Goal: Navigation & Orientation: Find specific page/section

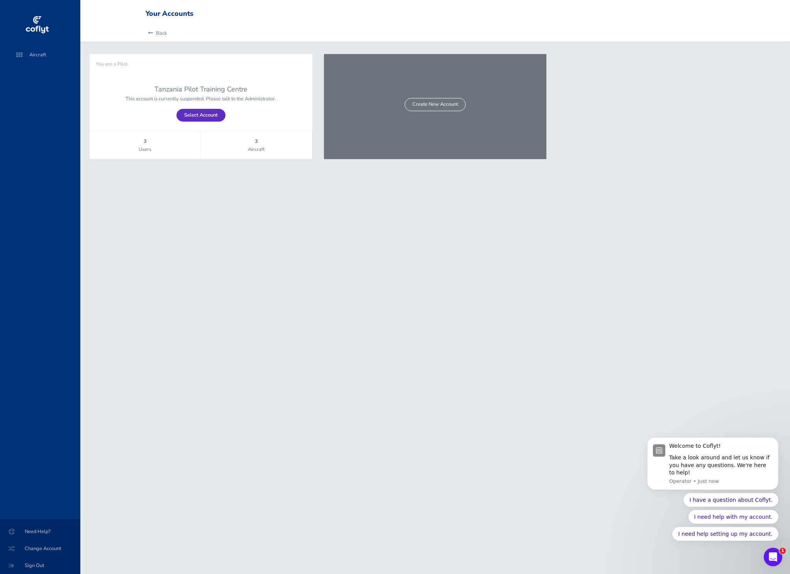
click at [194, 111] on link "Select Account" at bounding box center [200, 115] width 49 height 13
click at [41, 53] on span "Aircraft" at bounding box center [43, 55] width 59 height 14
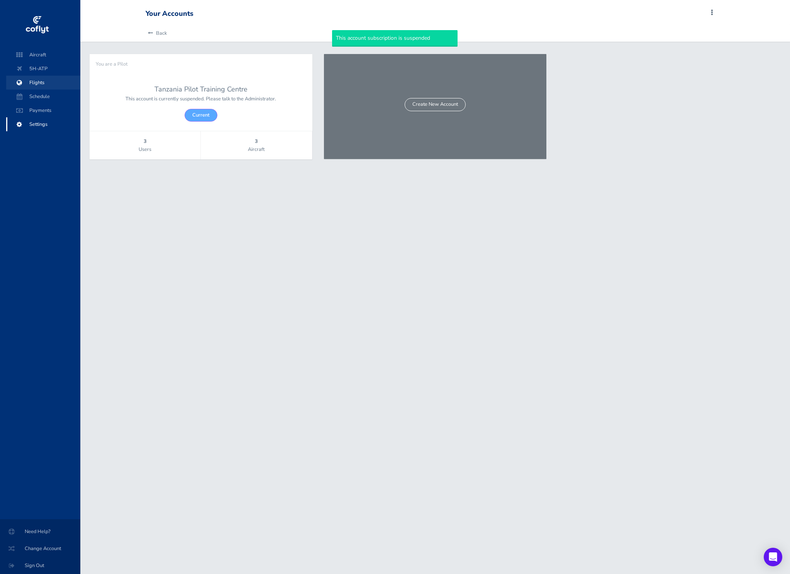
click at [51, 84] on span "Flights" at bounding box center [43, 83] width 59 height 14
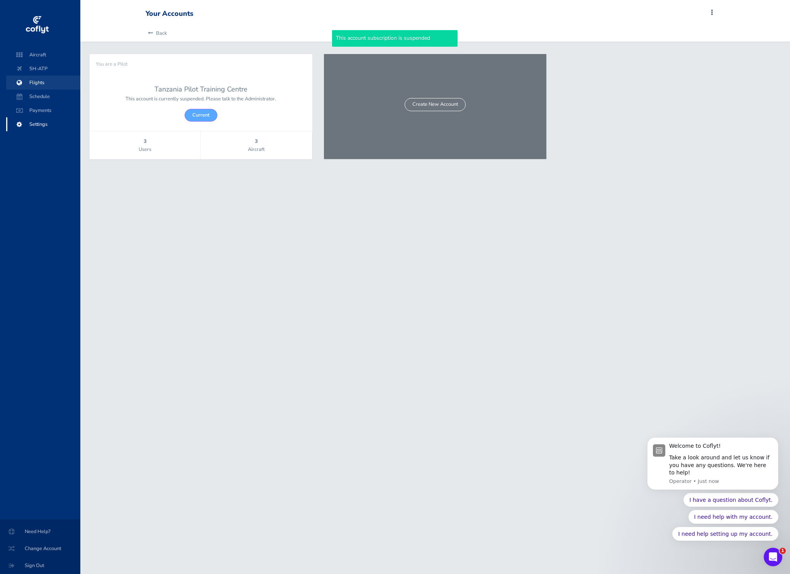
click at [41, 85] on span "Flights" at bounding box center [43, 83] width 59 height 14
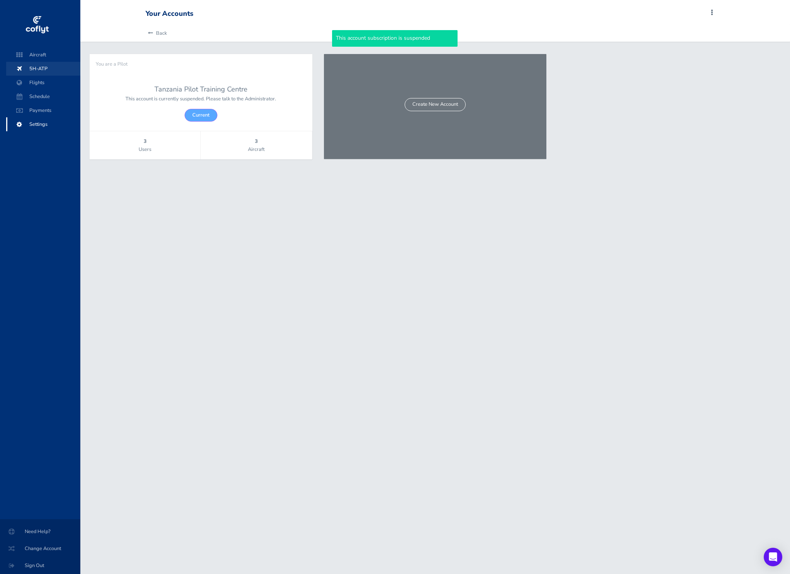
click at [40, 75] on span "5H-ATP" at bounding box center [43, 69] width 59 height 14
